Goal: Task Accomplishment & Management: Manage account settings

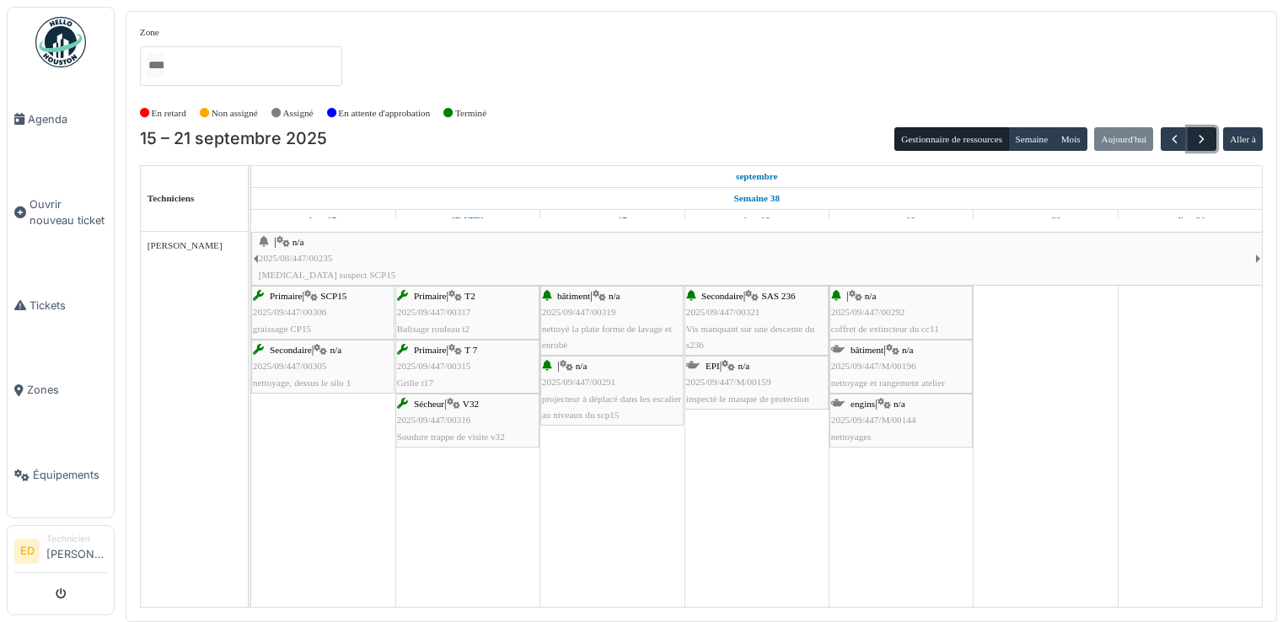
click at [1196, 142] on span "button" at bounding box center [1201, 139] width 14 height 14
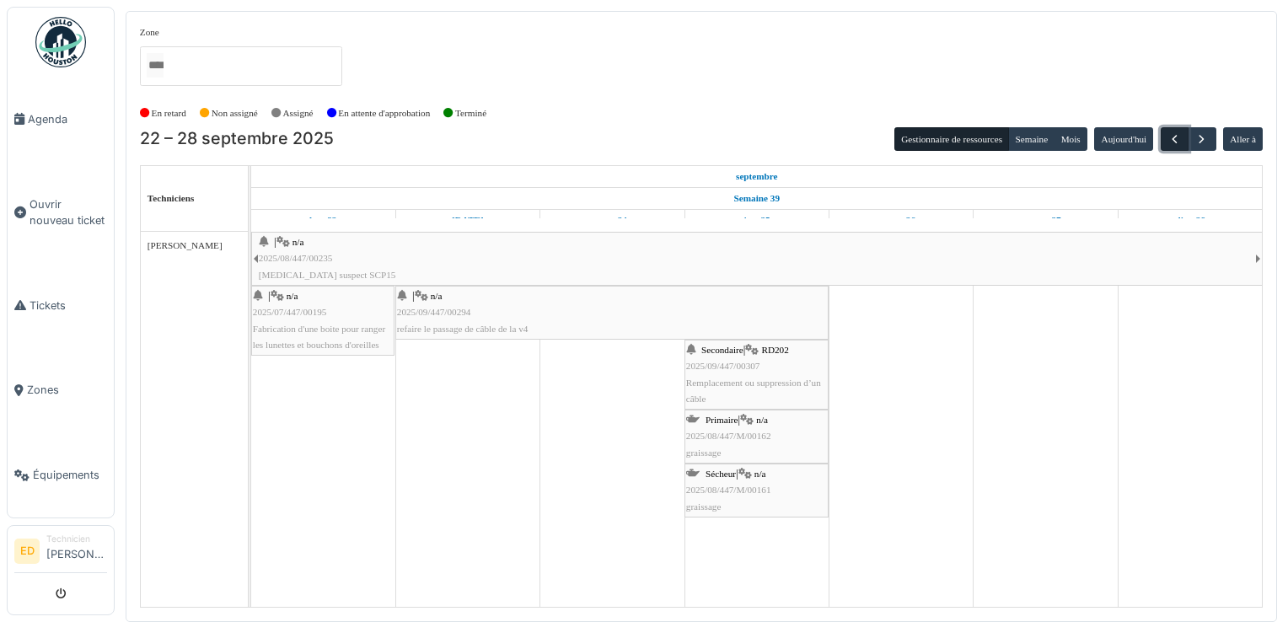
click at [1180, 132] on span "button" at bounding box center [1174, 139] width 14 height 14
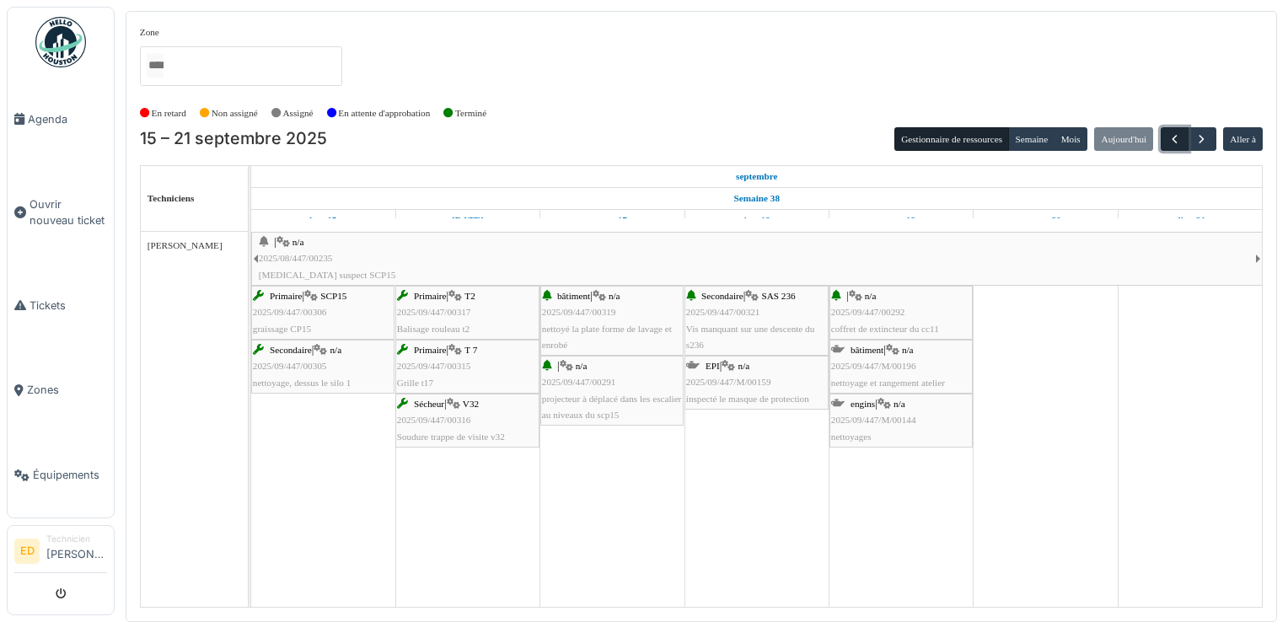
click at [1180, 132] on span "button" at bounding box center [1174, 139] width 14 height 14
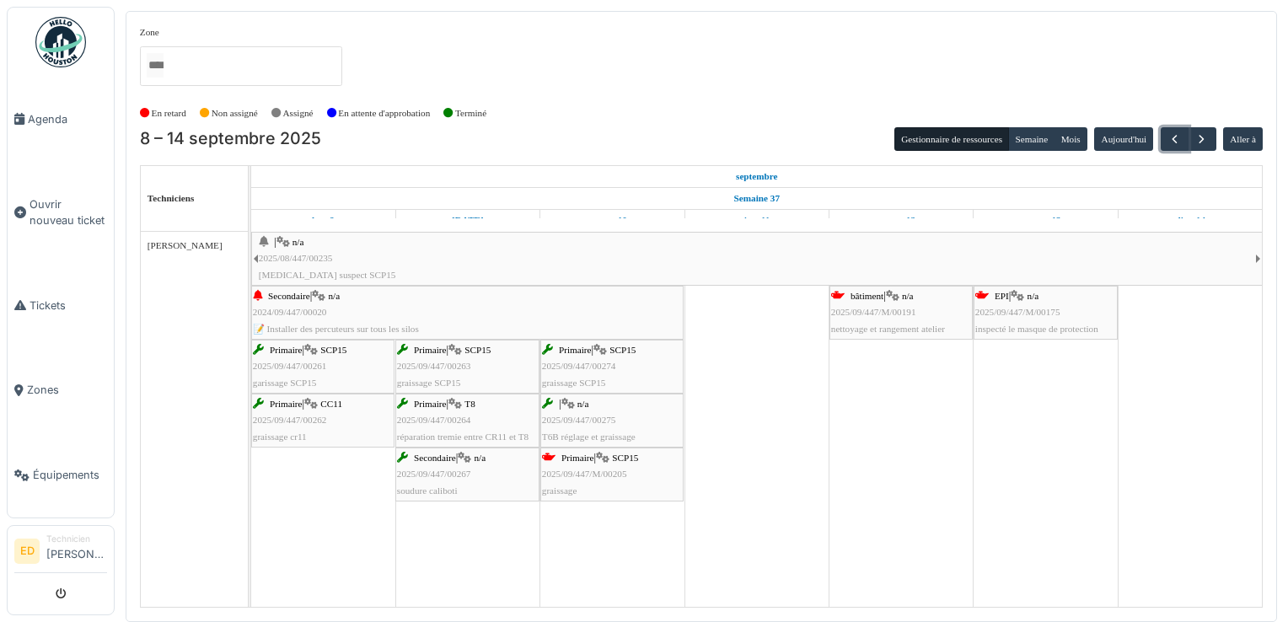
click at [636, 491] on div "Primaire | SCP15 2025/09/447/M/00205 graissage" at bounding box center [612, 474] width 140 height 49
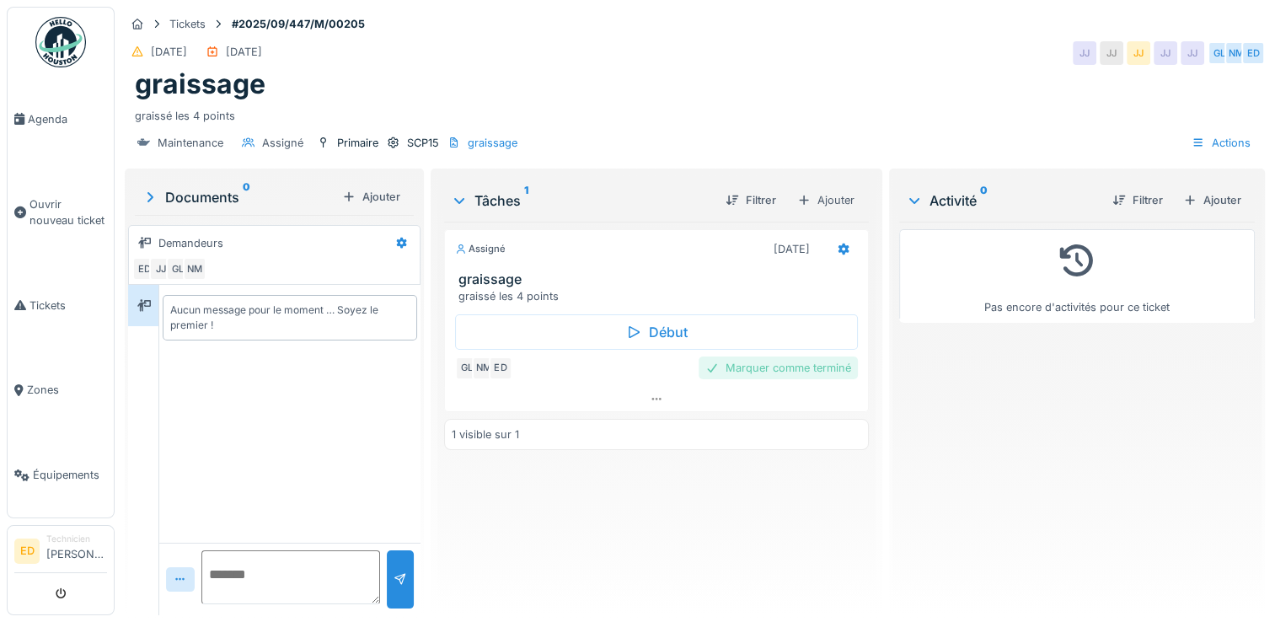
click at [769, 366] on div "Marquer comme terminé" at bounding box center [778, 368] width 159 height 23
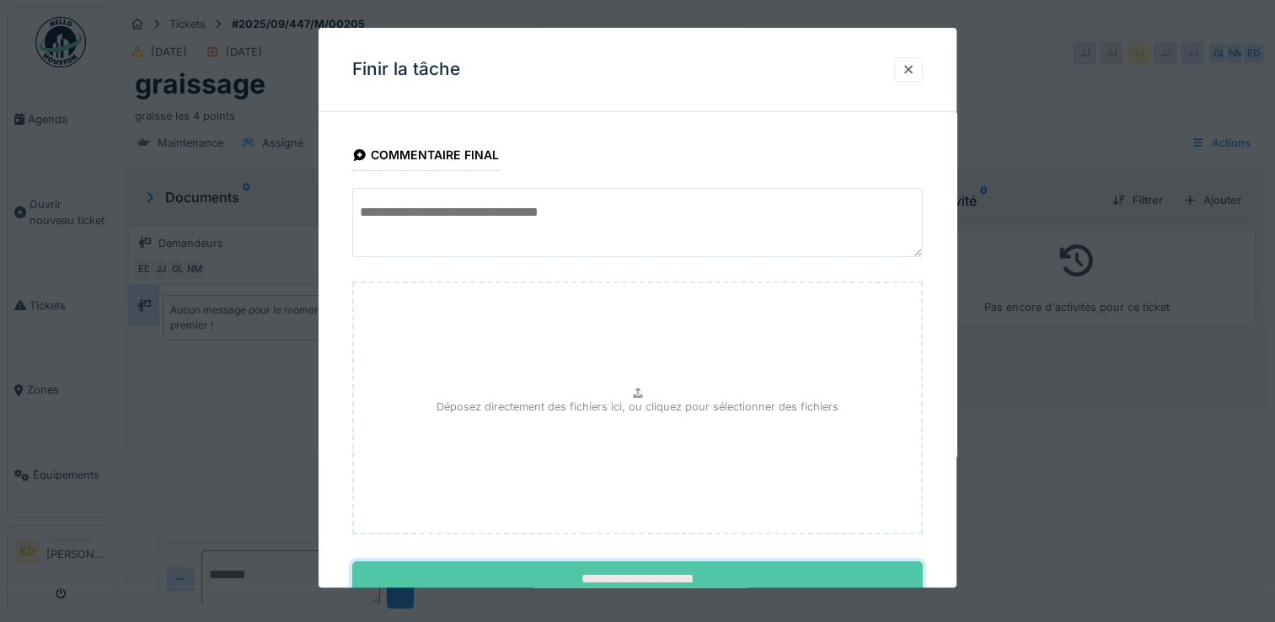
click at [651, 577] on input "**********" at bounding box center [637, 579] width 571 height 35
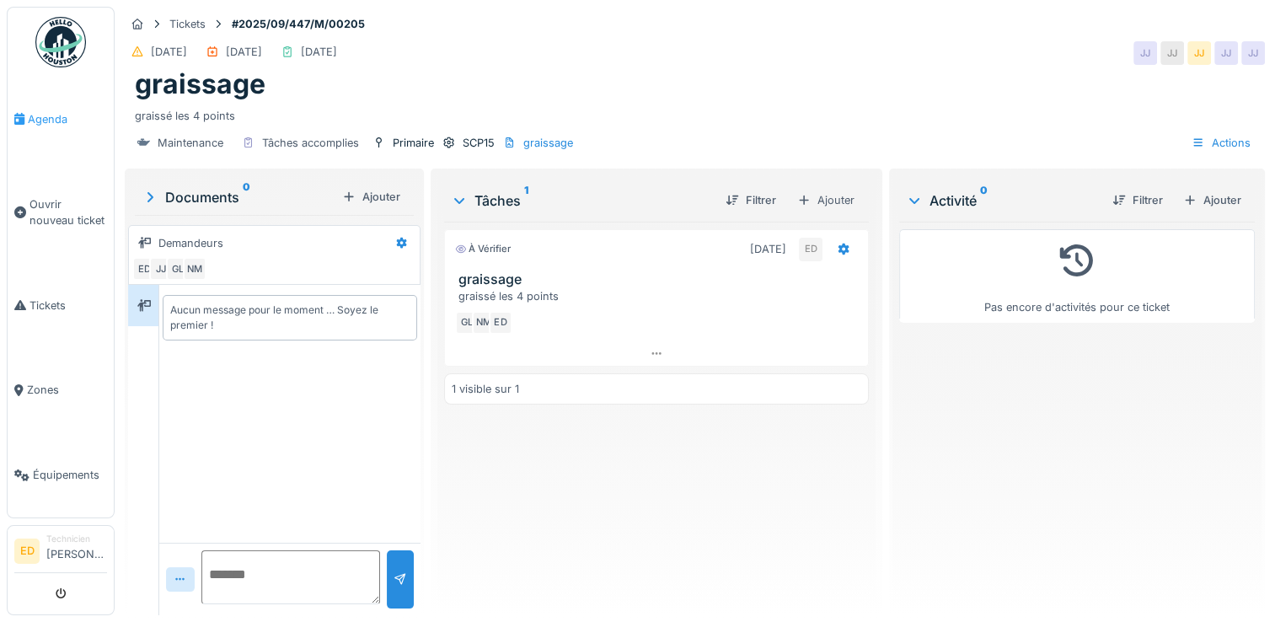
click at [79, 136] on link "Agenda" at bounding box center [61, 119] width 106 height 85
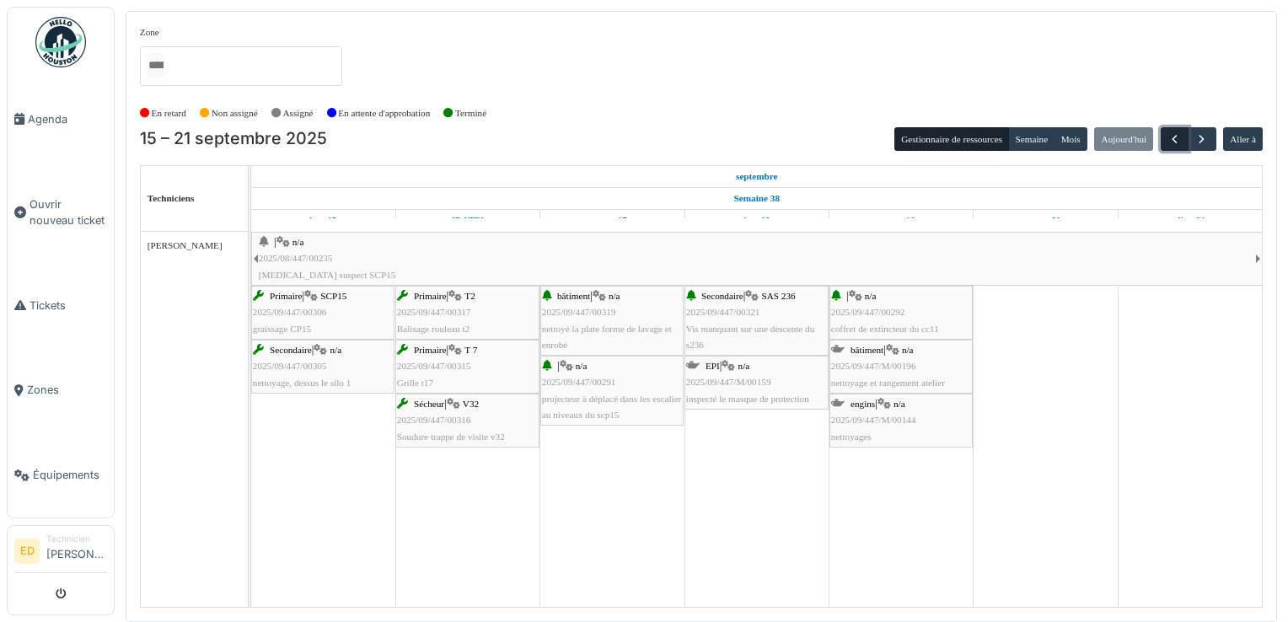
click at [1166, 138] on button "button" at bounding box center [1175, 139] width 28 height 24
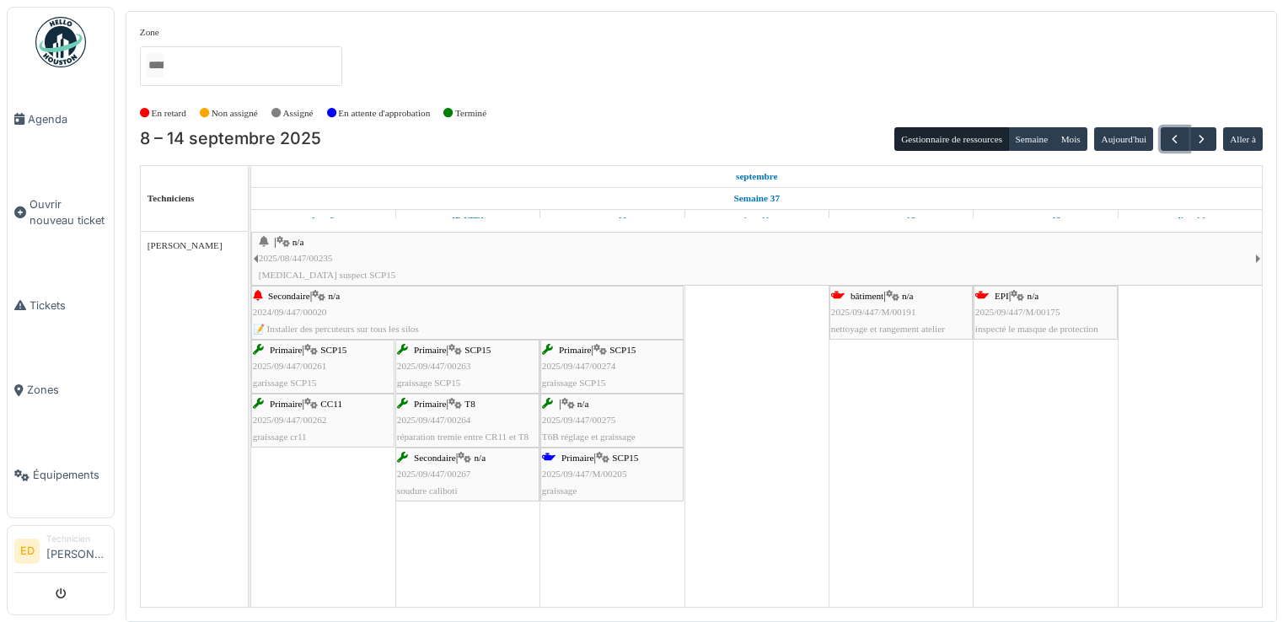
click at [914, 325] on span "nettoyage et rangement atelier" at bounding box center [888, 329] width 114 height 10
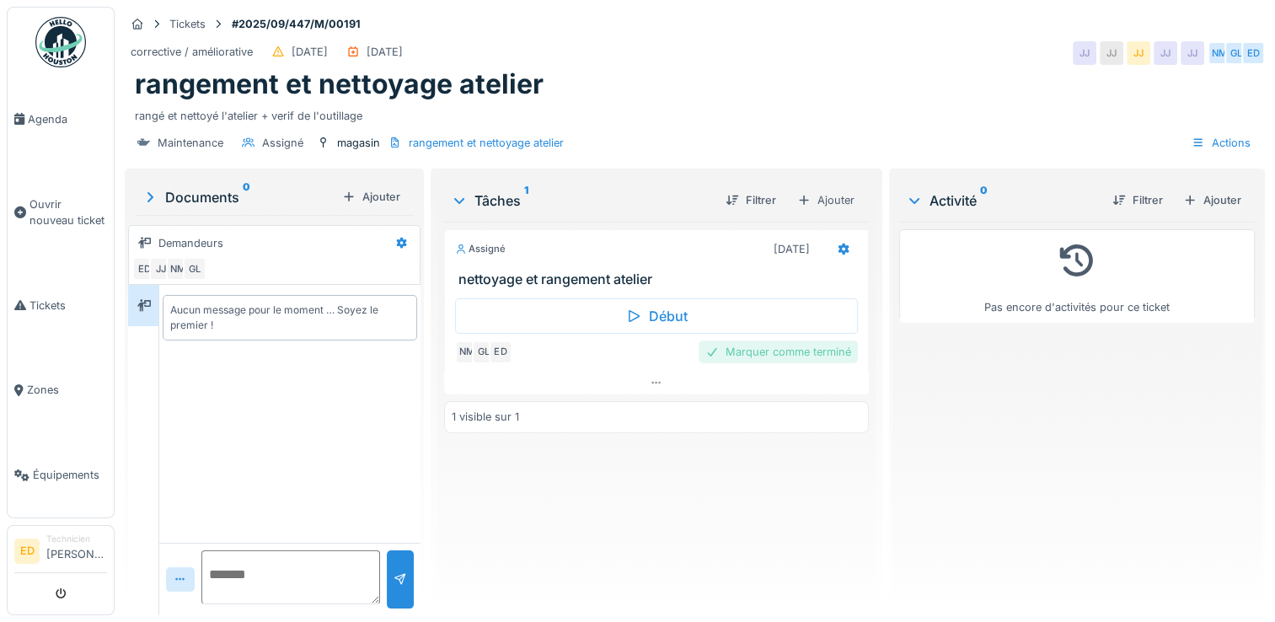
click at [757, 353] on div "Marquer comme terminé" at bounding box center [778, 352] width 159 height 23
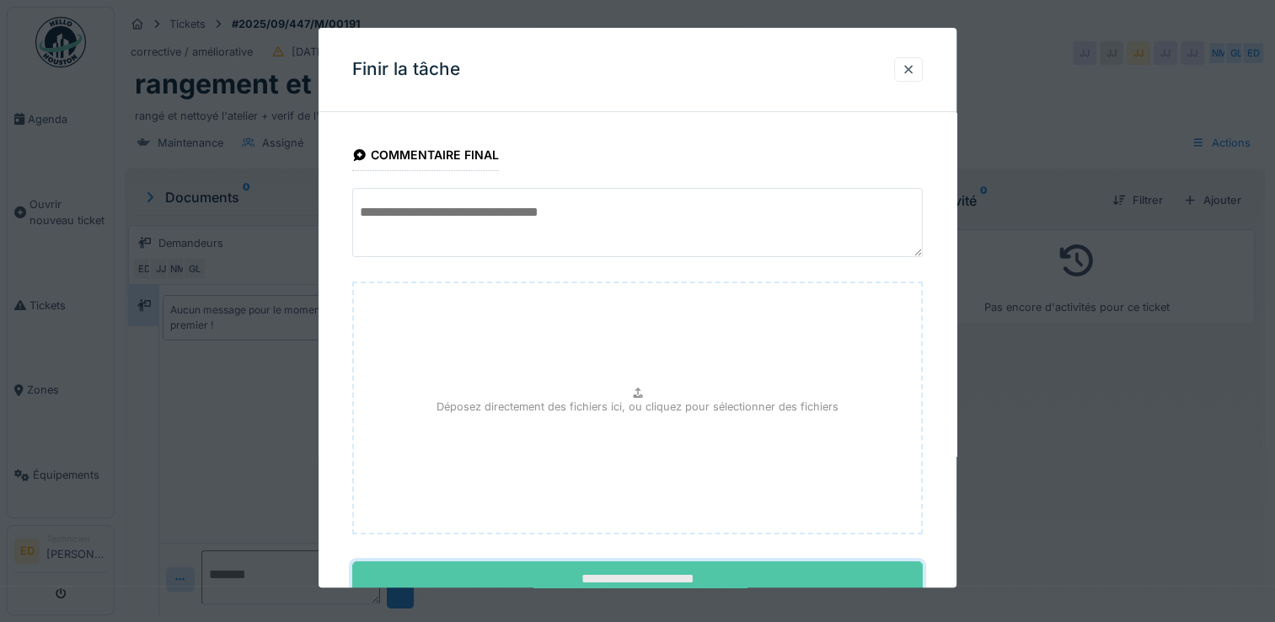
click at [581, 581] on input "**********" at bounding box center [637, 579] width 571 height 35
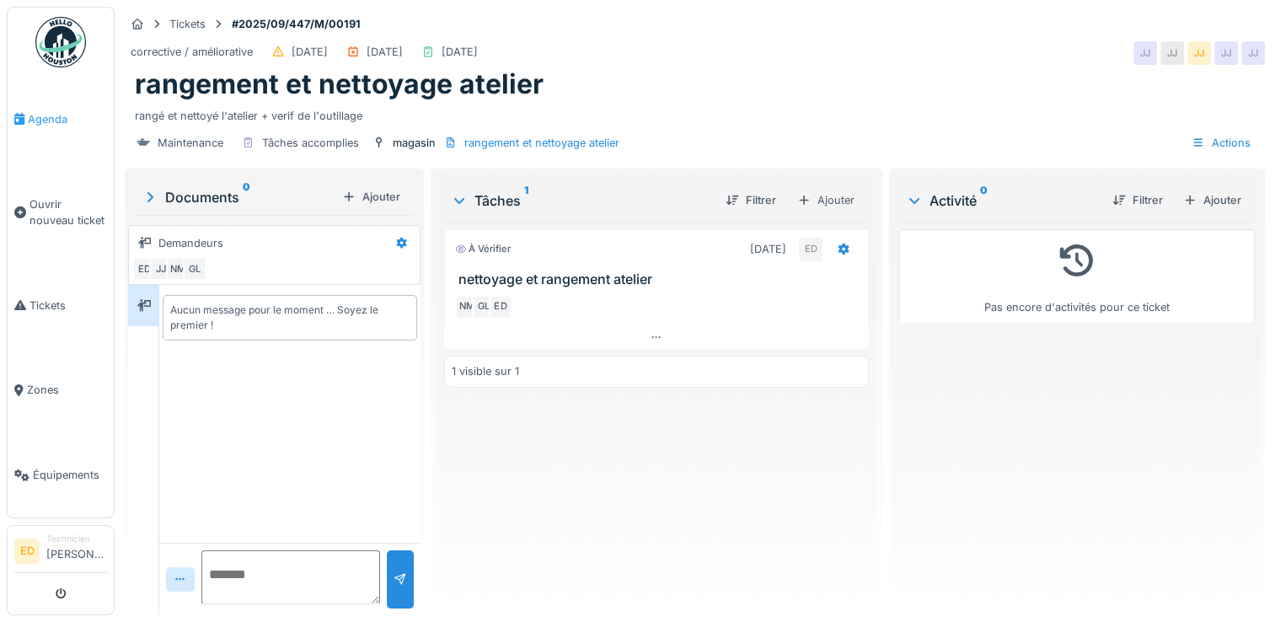
click at [88, 126] on link "Agenda" at bounding box center [61, 119] width 106 height 85
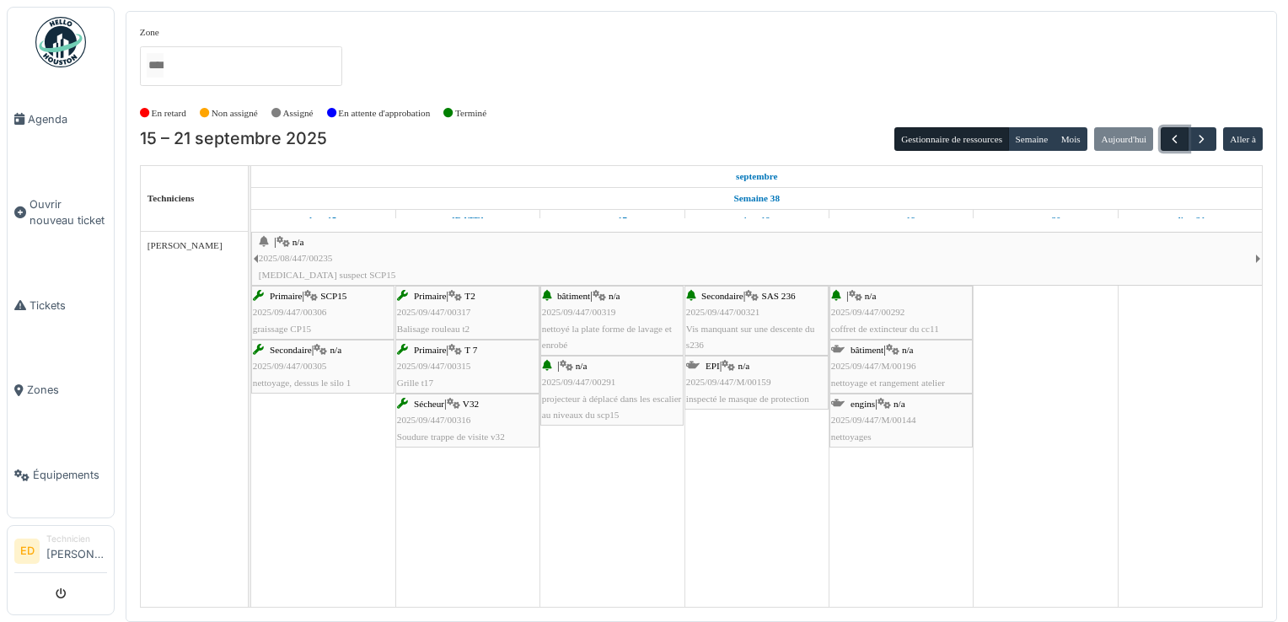
click at [1167, 137] on span "button" at bounding box center [1174, 139] width 14 height 14
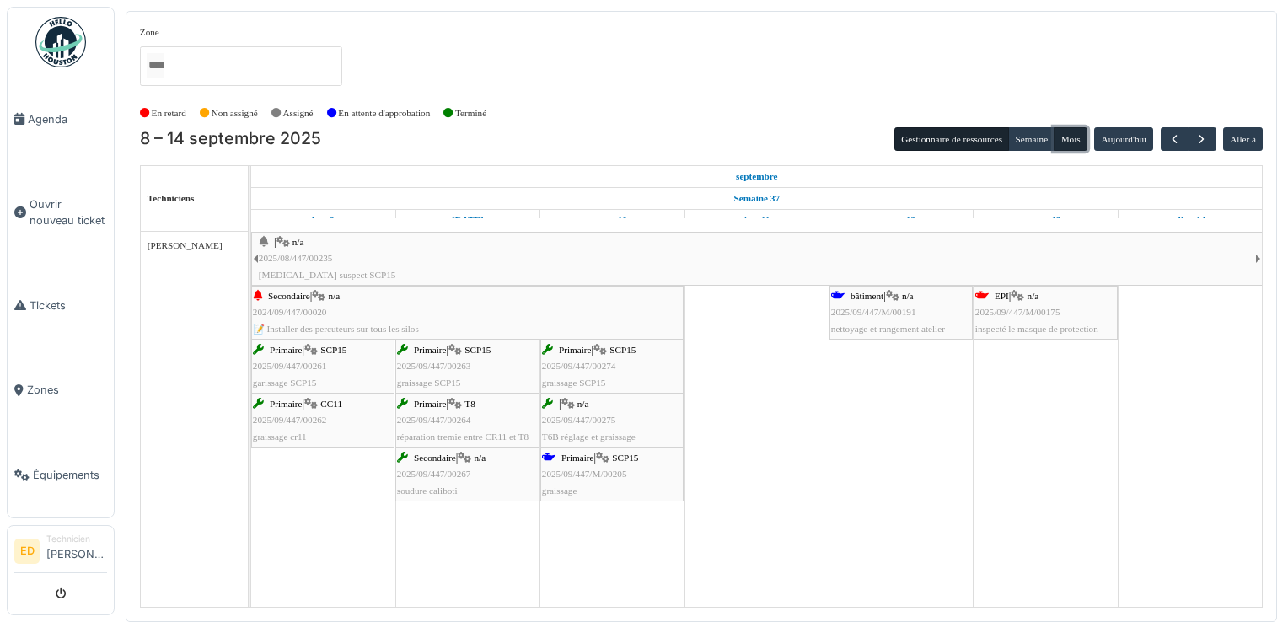
click at [1077, 140] on button "Mois" at bounding box center [1071, 139] width 34 height 24
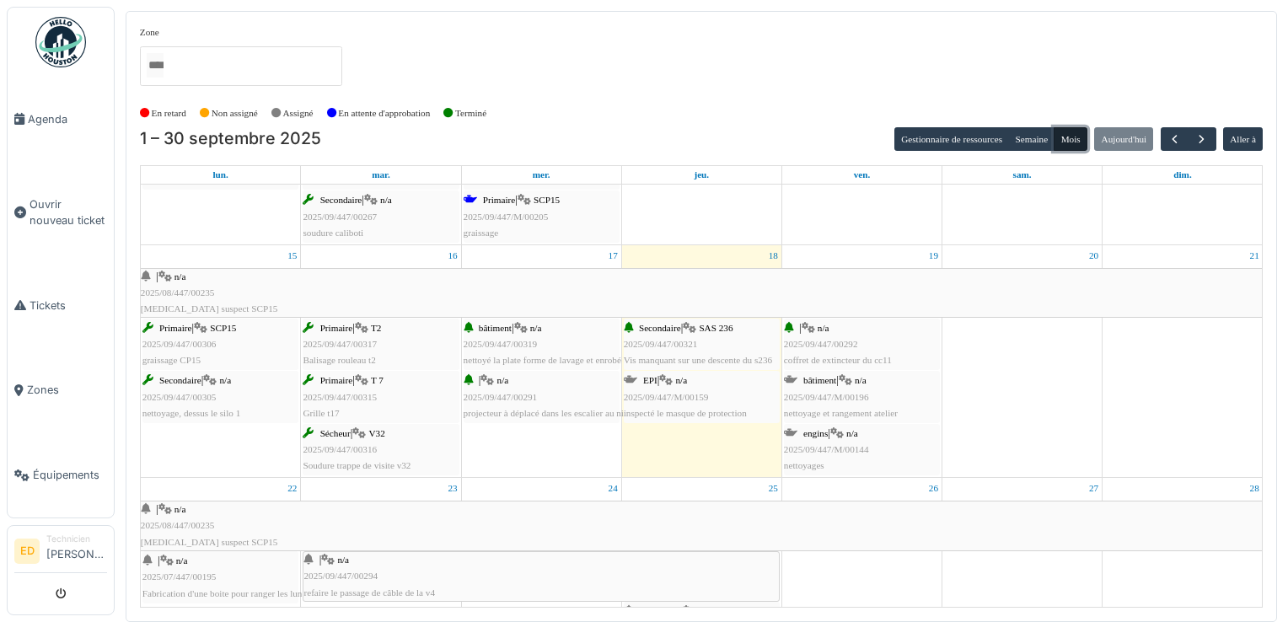
scroll to position [372, 0]
